Goal: Find specific page/section: Find specific page/section

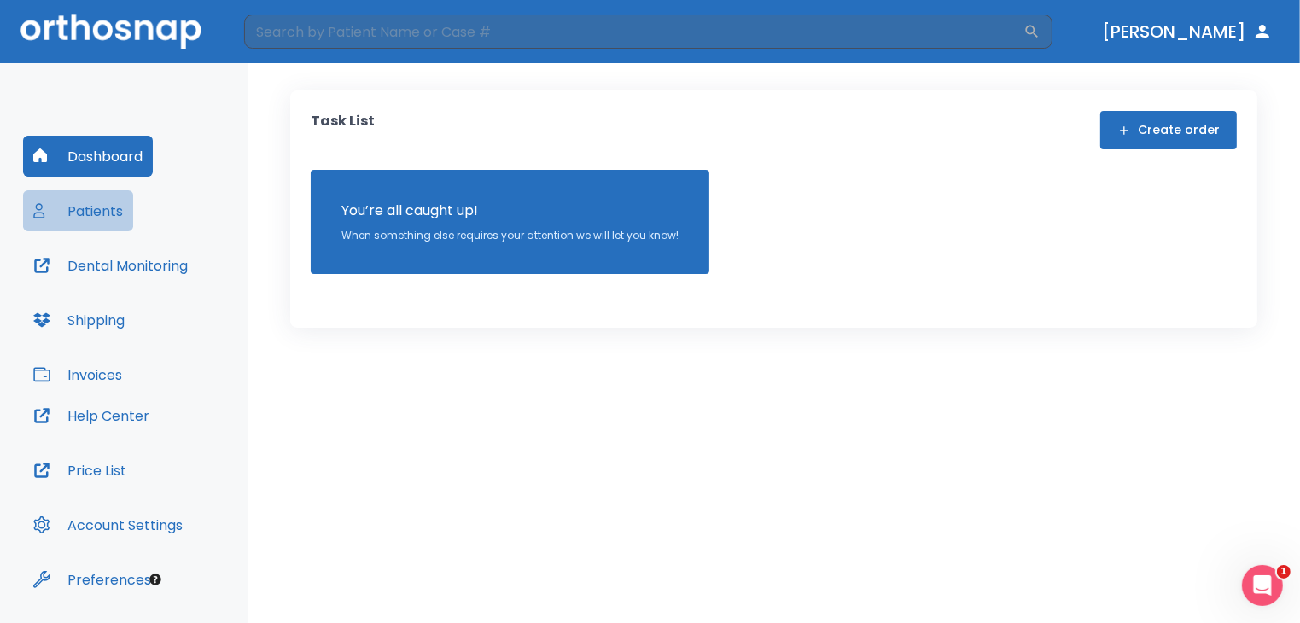
click at [96, 209] on button "Patients" at bounding box center [78, 210] width 110 height 41
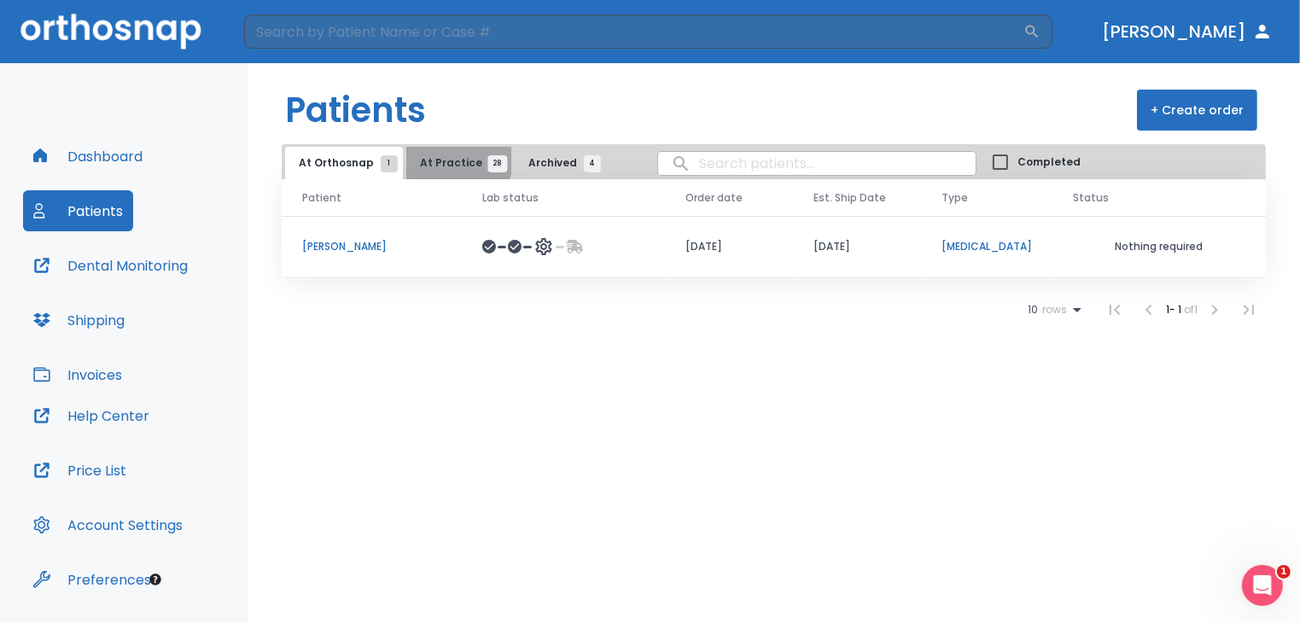
click at [451, 160] on span "At Practice 28" at bounding box center [459, 162] width 78 height 15
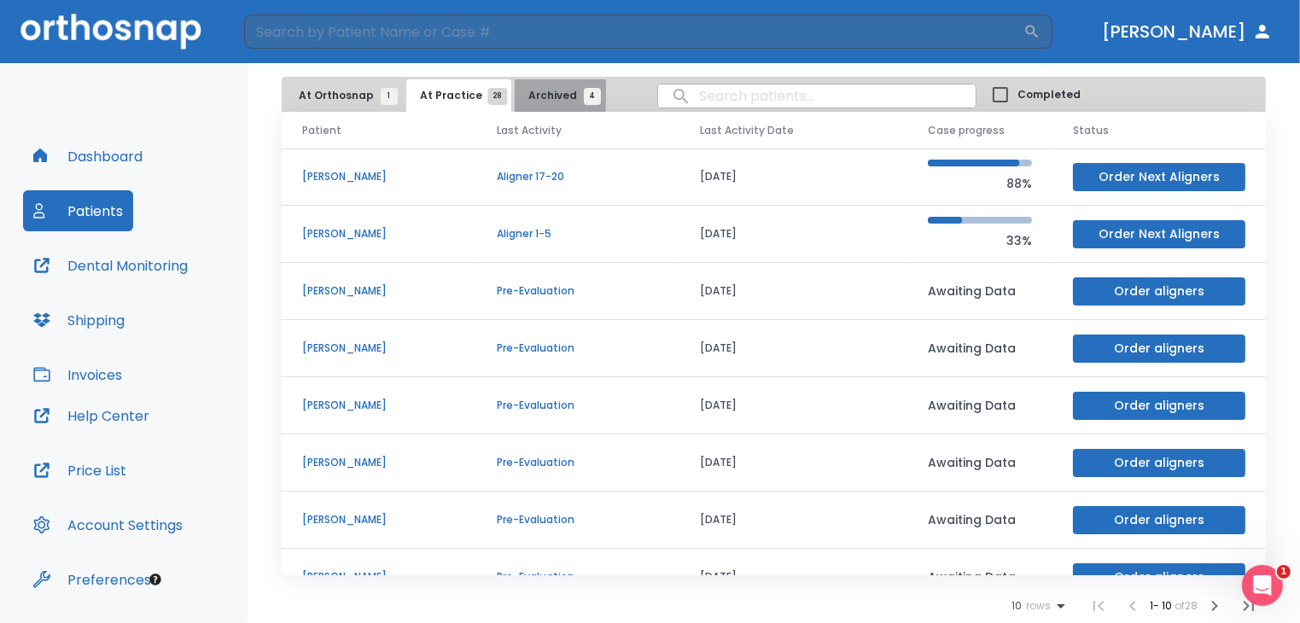
click at [529, 94] on span "Archived 4" at bounding box center [560, 95] width 64 height 15
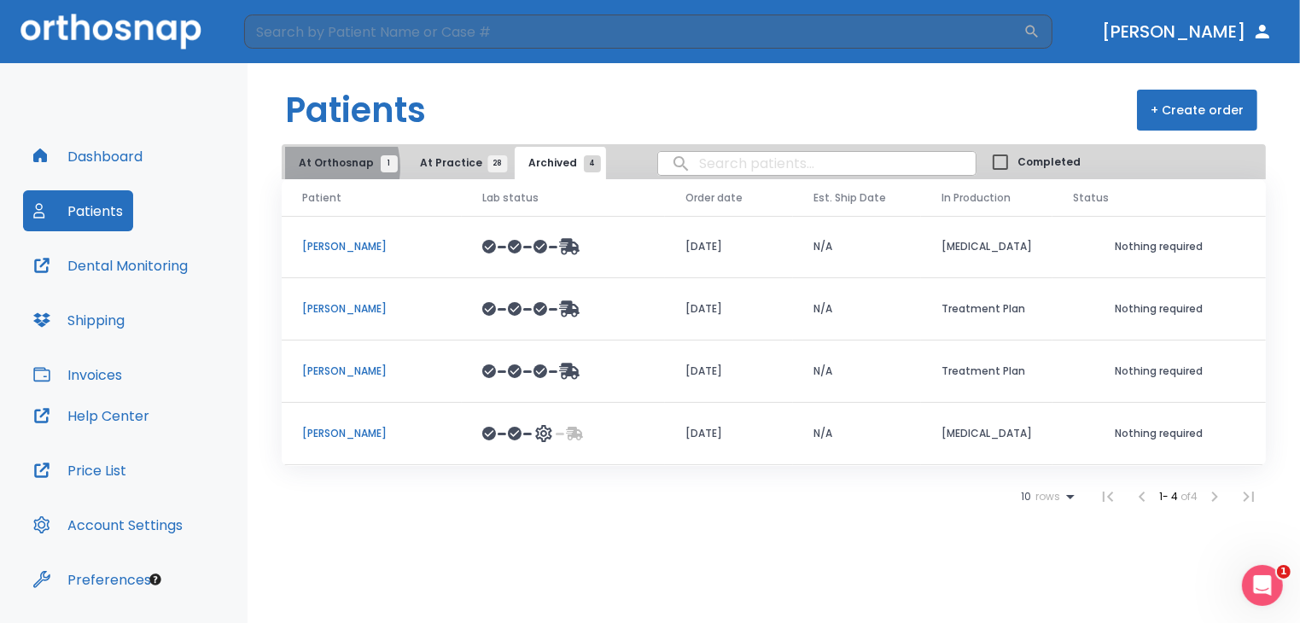
click at [313, 167] on span "At Orthosnap 1" at bounding box center [344, 162] width 90 height 15
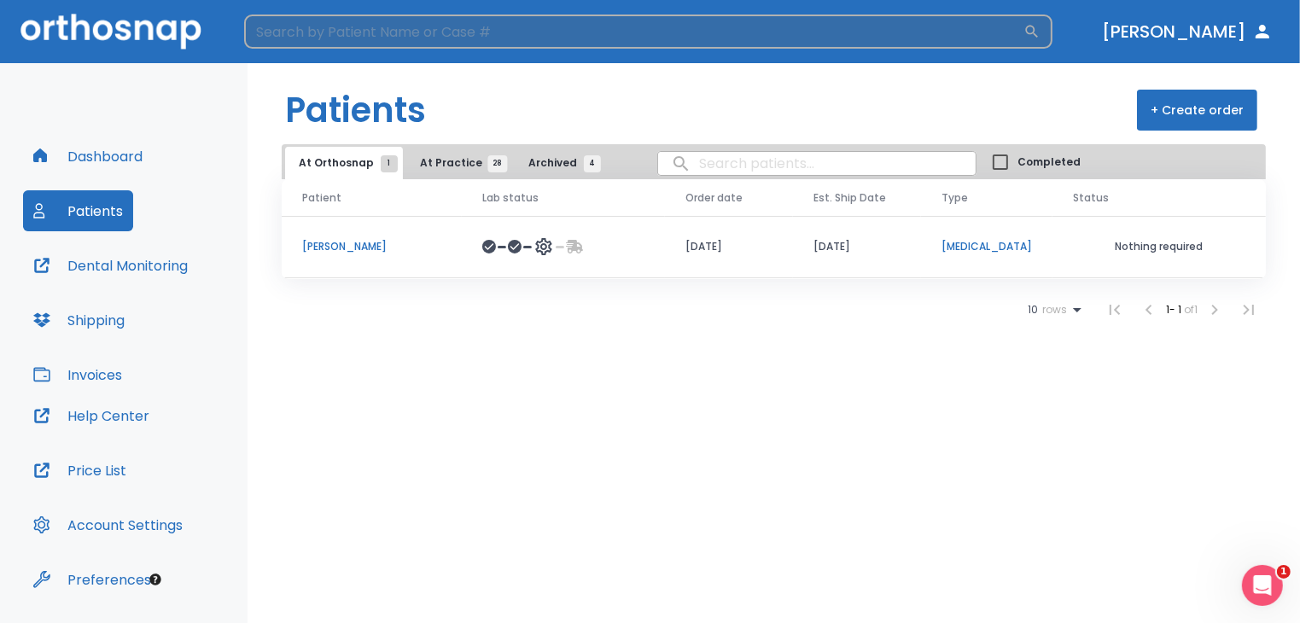
click at [399, 29] on input "search" at bounding box center [633, 32] width 779 height 34
type input "[PERSON_NAME]"
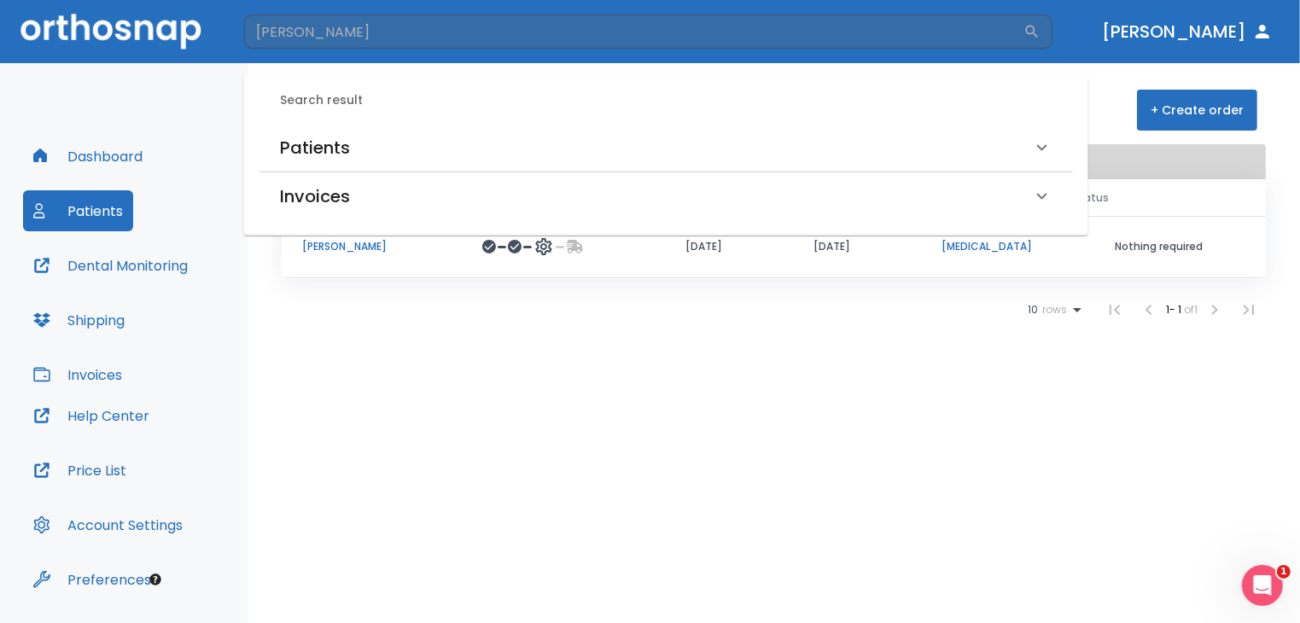
click at [1045, 149] on icon at bounding box center [1042, 147] width 20 height 20
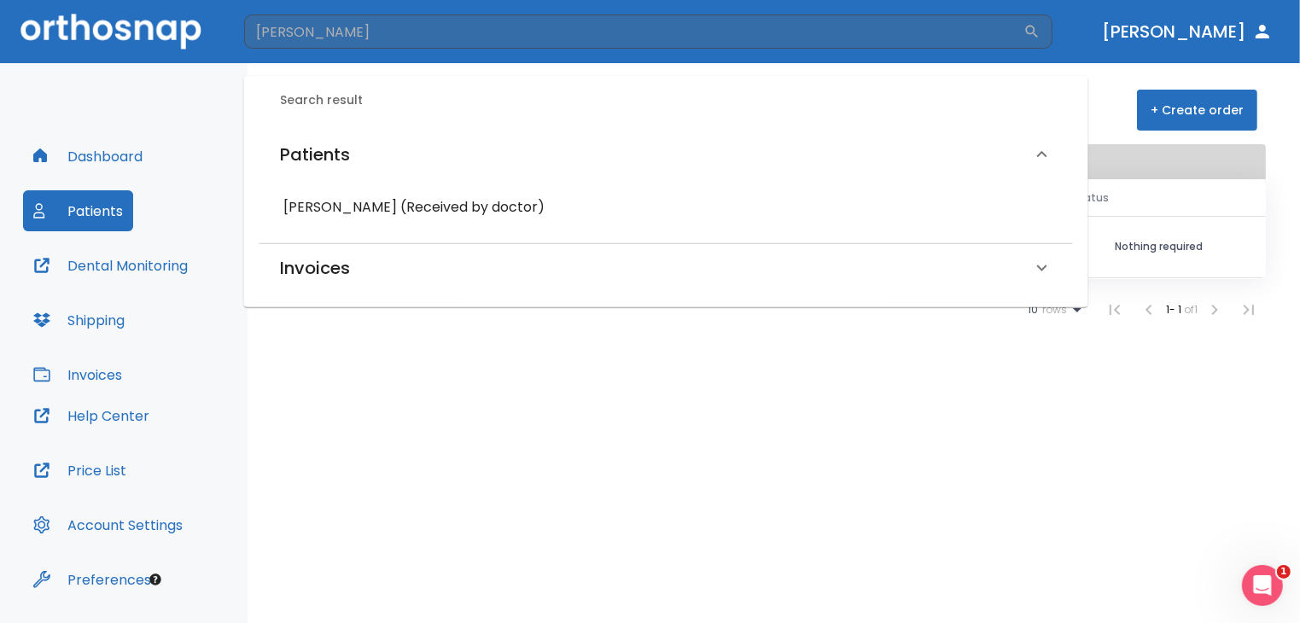
click at [468, 206] on h6 "[PERSON_NAME] (Received by doctor)" at bounding box center [665, 207] width 765 height 24
